Goal: Task Accomplishment & Management: Complete application form

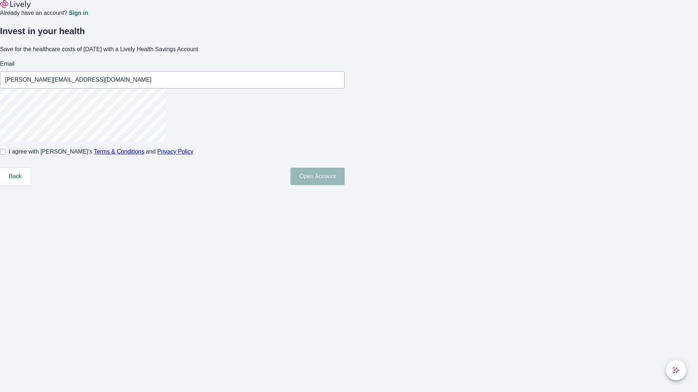
click at [6, 155] on input "I agree with Lively’s Terms & Conditions and Privacy Policy" at bounding box center [3, 152] width 6 height 6
checkbox input "true"
click at [345, 185] on button "Open Account" at bounding box center [317, 176] width 54 height 17
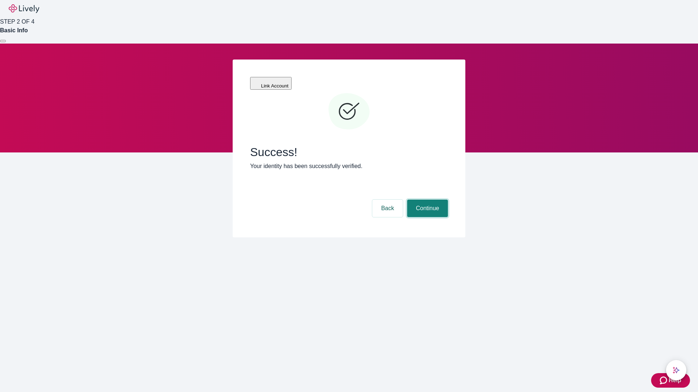
click at [426, 200] on button "Continue" at bounding box center [427, 208] width 41 height 17
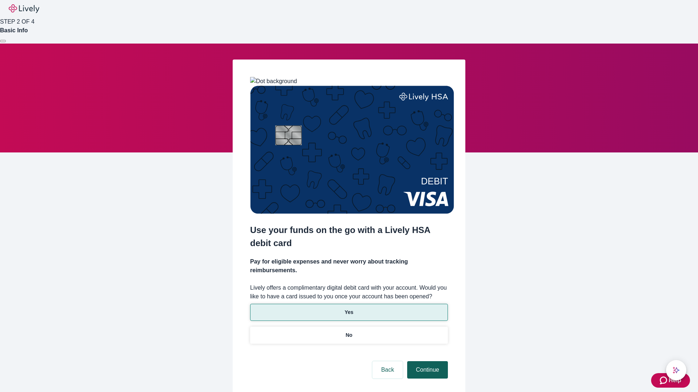
click at [349, 332] on p "No" at bounding box center [349, 336] width 7 height 8
click at [426, 362] on button "Continue" at bounding box center [427, 370] width 41 height 17
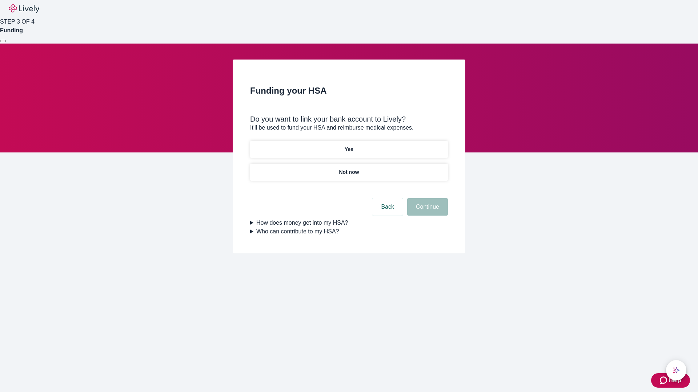
click at [349, 146] on p "Yes" at bounding box center [349, 150] width 9 height 8
click at [426, 198] on button "Continue" at bounding box center [427, 206] width 41 height 17
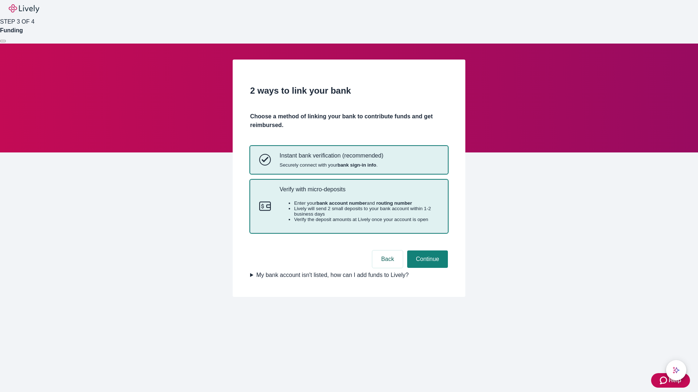
click at [359, 193] on p "Verify with micro-deposits" at bounding box center [358, 189] width 159 height 7
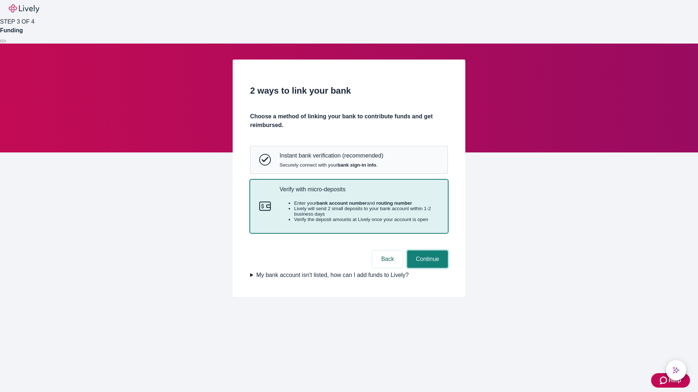
click at [426, 268] on button "Continue" at bounding box center [427, 259] width 41 height 17
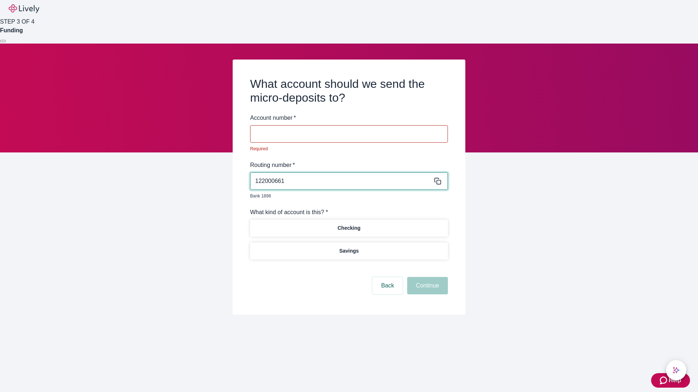
type input "122000661"
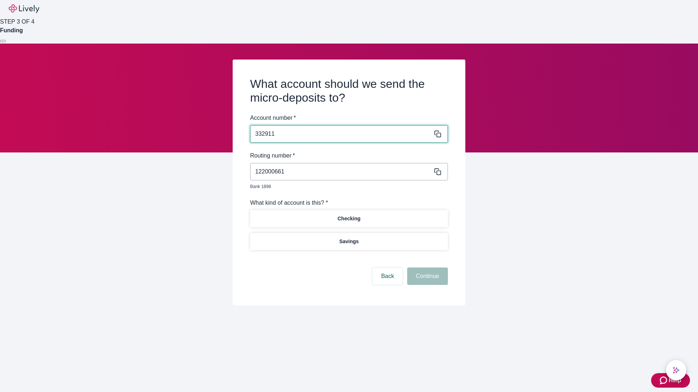
type input "332911"
click at [349, 215] on p "Checking" at bounding box center [348, 219] width 23 height 8
click at [426, 268] on button "Continue" at bounding box center [427, 276] width 41 height 17
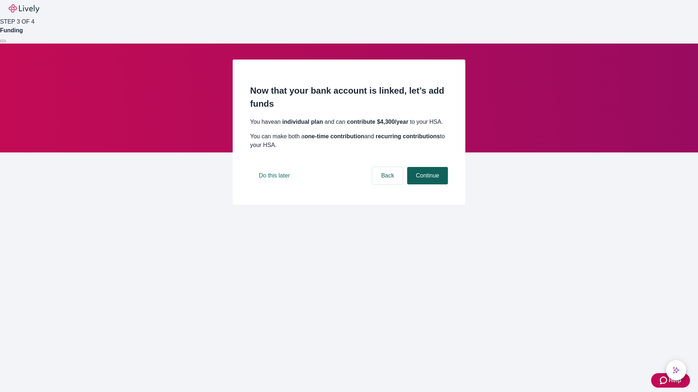
click at [426, 185] on button "Continue" at bounding box center [427, 175] width 41 height 17
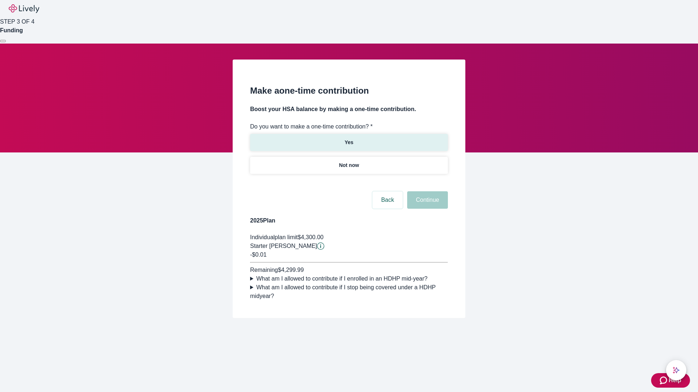
click at [349, 139] on p "Yes" at bounding box center [349, 143] width 9 height 8
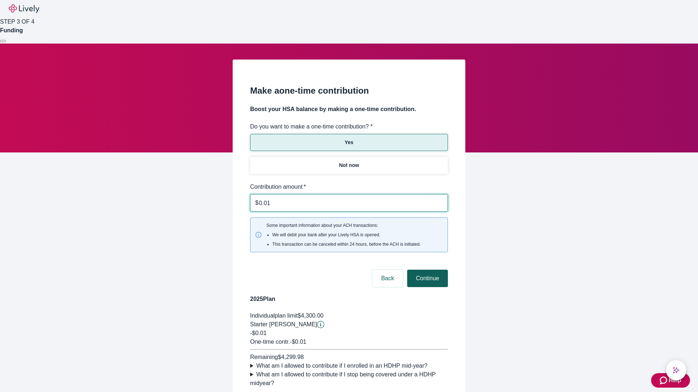
type input "0.01"
click at [426, 270] on button "Continue" at bounding box center [427, 278] width 41 height 17
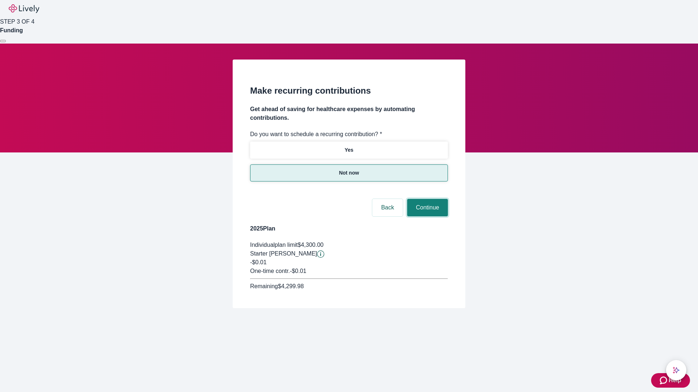
click at [426, 199] on button "Continue" at bounding box center [427, 207] width 41 height 17
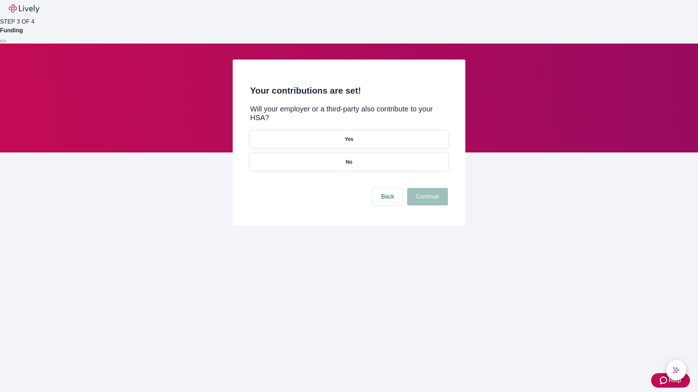
click at [349, 158] on p "No" at bounding box center [349, 162] width 7 height 8
click at [426, 188] on button "Continue" at bounding box center [427, 196] width 41 height 17
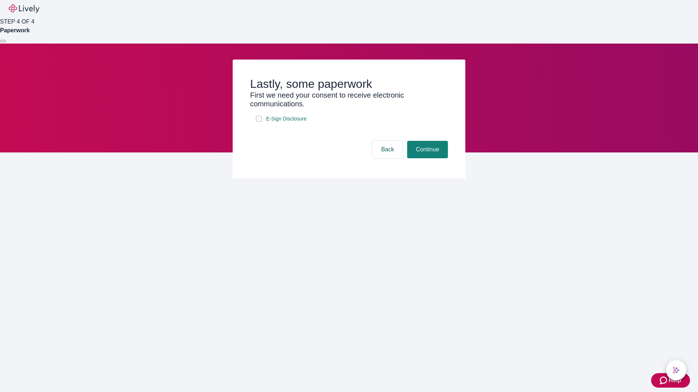
click at [259, 122] on input "E-Sign Disclosure" at bounding box center [259, 119] width 6 height 6
checkbox input "true"
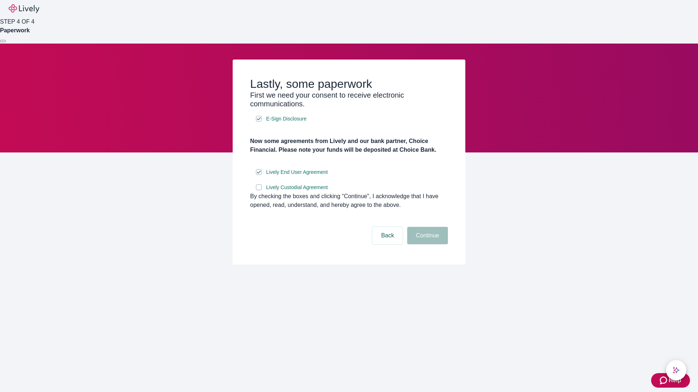
click at [259, 190] on input "Lively Custodial Agreement" at bounding box center [259, 188] width 6 height 6
checkbox input "true"
click at [426, 245] on button "Continue" at bounding box center [427, 235] width 41 height 17
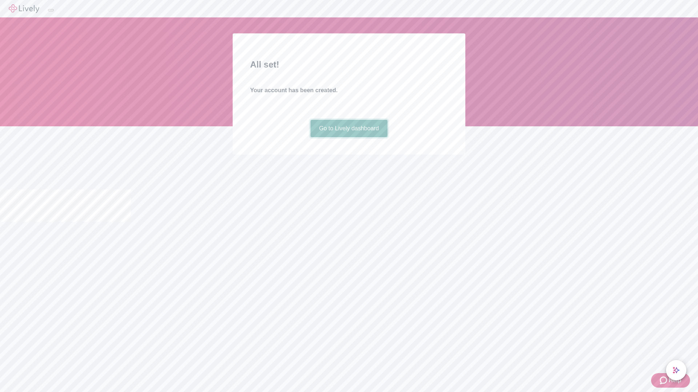
click at [349, 137] on link "Go to Lively dashboard" at bounding box center [348, 128] width 77 height 17
